Goal: Task Accomplishment & Management: Manage account settings

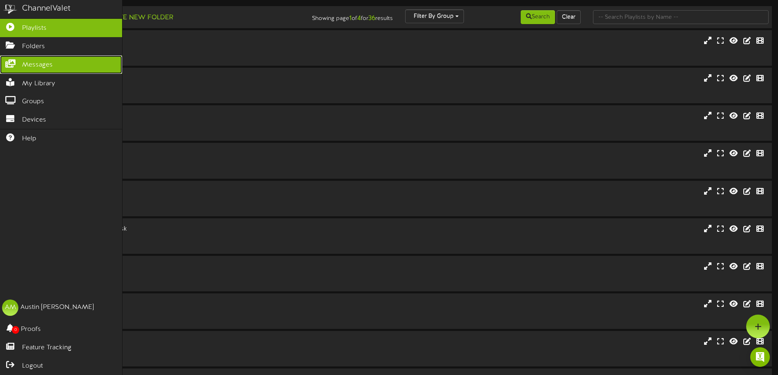
click at [10, 56] on link "Messages" at bounding box center [61, 65] width 122 height 18
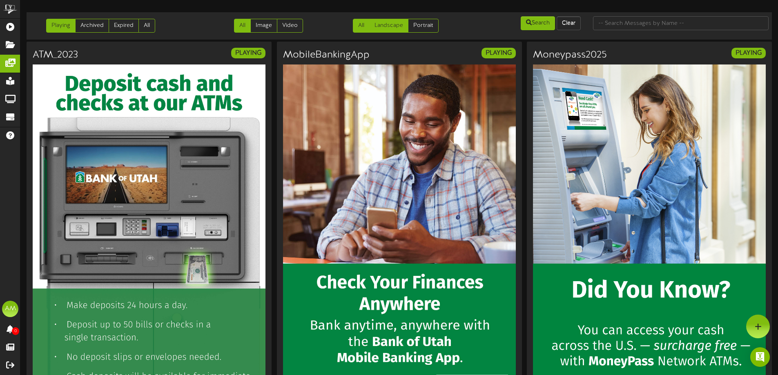
click at [381, 27] on link "Landscape" at bounding box center [388, 26] width 39 height 14
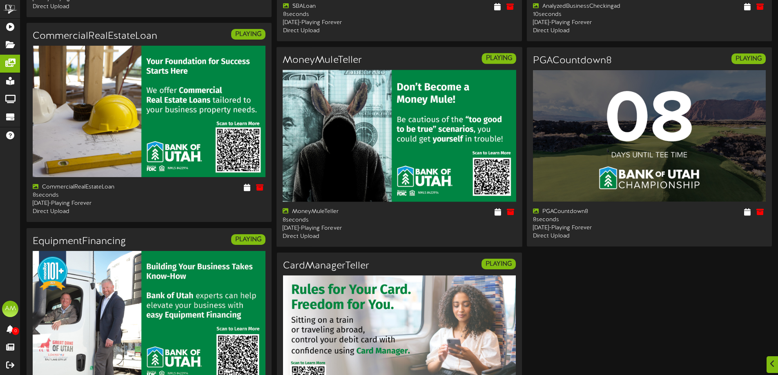
scroll to position [1129, 0]
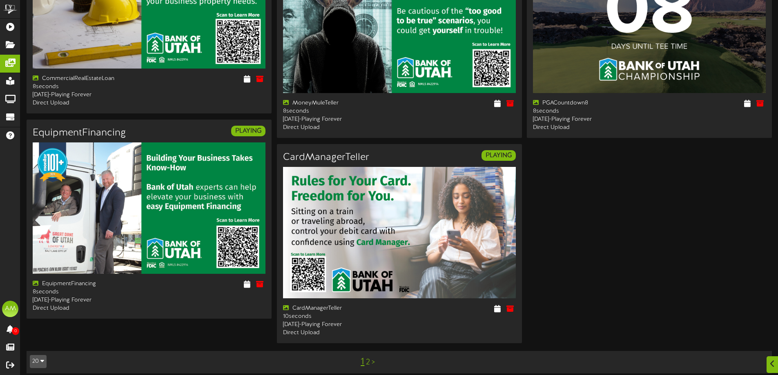
click at [366, 358] on link "2" at bounding box center [368, 362] width 4 height 9
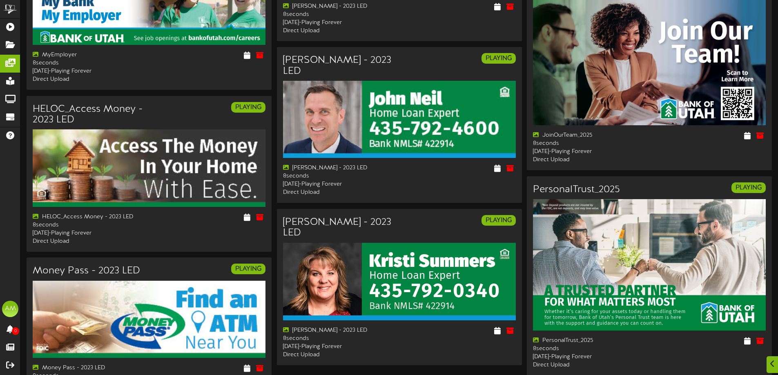
scroll to position [703, 0]
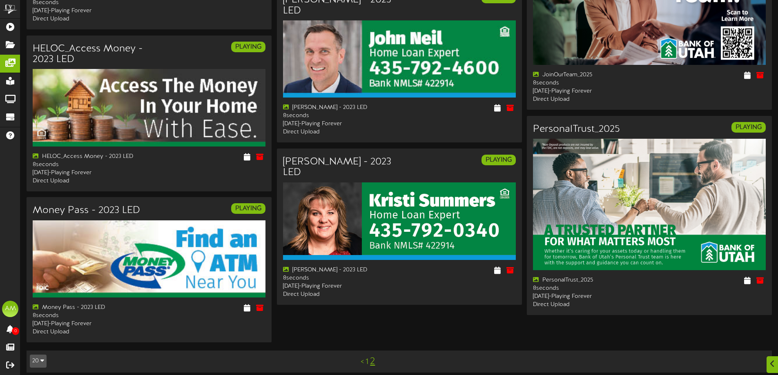
click at [366, 358] on link "1" at bounding box center [366, 362] width 3 height 9
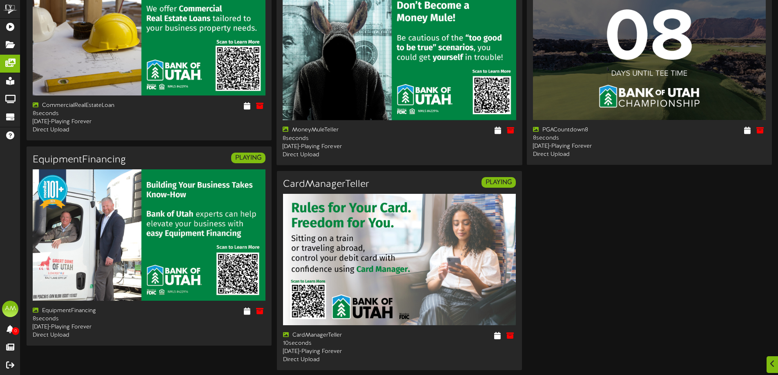
scroll to position [1129, 0]
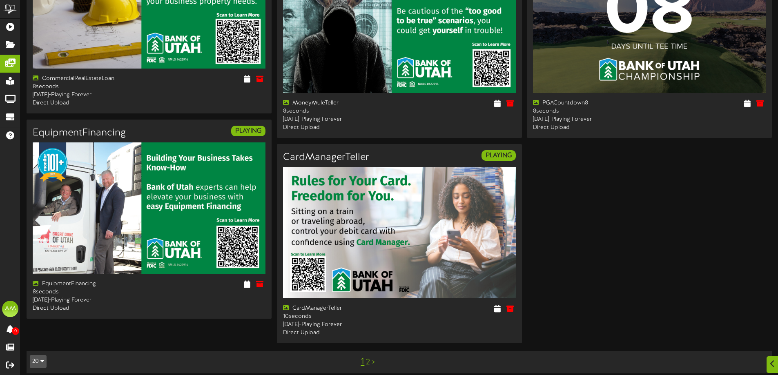
click at [370, 358] on link "2" at bounding box center [368, 362] width 4 height 9
